Goal: Task Accomplishment & Management: Use online tool/utility

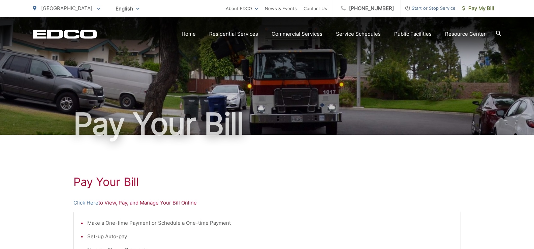
scroll to position [56, 0]
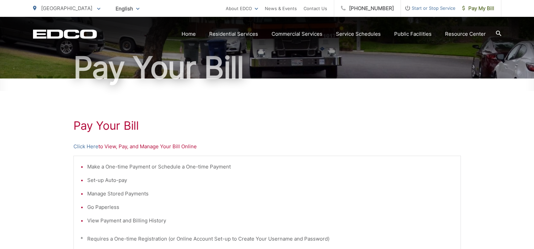
click at [110, 149] on p "Click Here to View, Pay, and Manage Your Bill Online" at bounding box center [267, 147] width 388 height 8
click at [113, 146] on p "Click Here to View, Pay, and Manage Your Bill Online" at bounding box center [267, 147] width 388 height 8
click at [111, 147] on p "Click Here to View, Pay, and Manage Your Bill Online" at bounding box center [267, 147] width 388 height 8
click at [110, 147] on p "Click Here to View, Pay, and Manage Your Bill Online" at bounding box center [267, 147] width 388 height 8
click at [124, 137] on div "Pay Your [PERSON_NAME] Here to View, Pay, and Manage Your Bill Online Make a On…" at bounding box center [267, 230] width 388 height 303
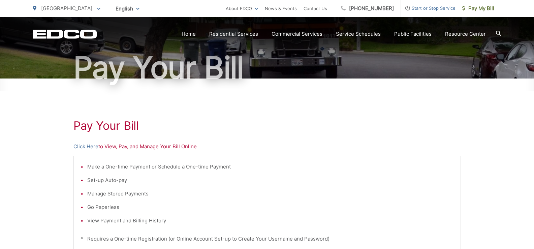
click at [107, 148] on p "Click Here to View, Pay, and Manage Your Bill Online" at bounding box center [267, 147] width 388 height 8
click at [110, 148] on p "Click Here to View, Pay, and Manage Your Bill Online" at bounding box center [267, 147] width 388 height 8
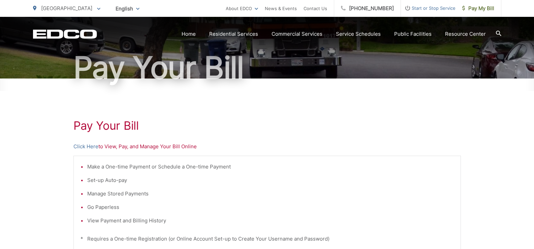
click at [110, 148] on p "Click Here to View, Pay, and Manage Your Bill Online" at bounding box center [267, 147] width 388 height 8
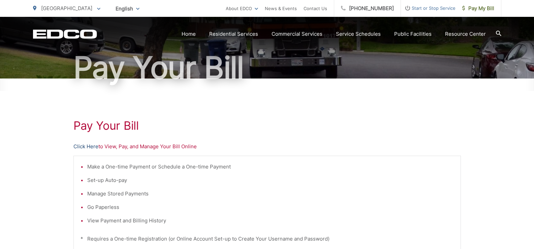
click at [73, 143] on link "Click Here" at bounding box center [85, 147] width 25 height 8
